Goal: Information Seeking & Learning: Learn about a topic

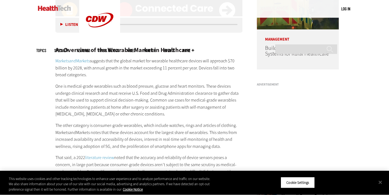
scroll to position [469, 0]
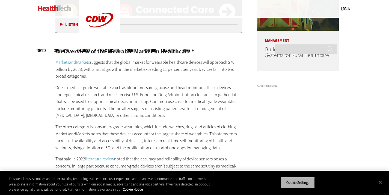
click at [295, 183] on button "Cookie Settings" at bounding box center [298, 182] width 34 height 11
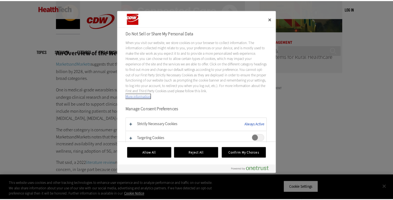
scroll to position [470, 0]
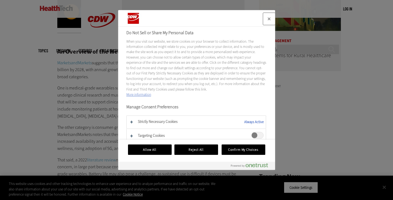
click at [268, 17] on button "Close" at bounding box center [269, 19] width 12 height 12
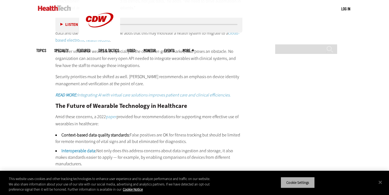
scroll to position [1007, 0]
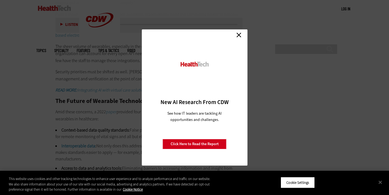
click at [239, 34] on link "Close" at bounding box center [239, 35] width 8 height 8
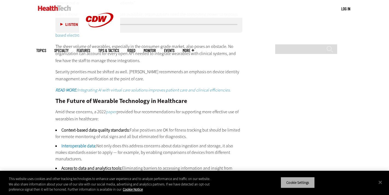
click at [286, 183] on button "Cookie Settings" at bounding box center [298, 182] width 34 height 11
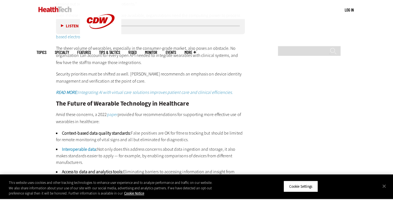
scroll to position [1008, 0]
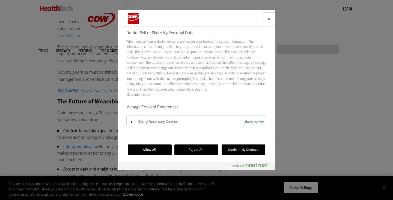
click at [269, 20] on button "Close" at bounding box center [269, 19] width 12 height 12
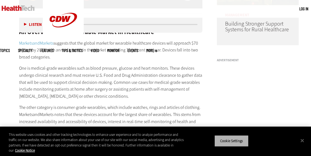
scroll to position [0, 0]
click at [304, 139] on button "Close" at bounding box center [302, 141] width 12 height 12
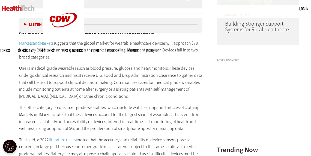
click at [121, 89] on p "One is medical-grade wearables such as blood pressure, glucose and heart monito…" at bounding box center [110, 82] width 183 height 35
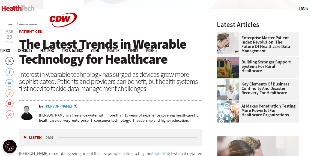
scroll to position [148, 0]
